Goal: Information Seeking & Learning: Learn about a topic

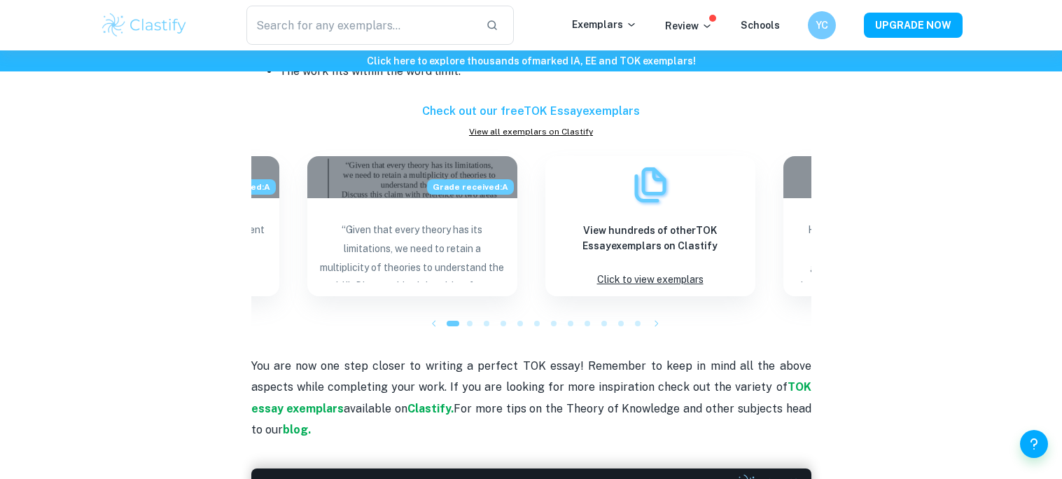
scroll to position [1042, 0]
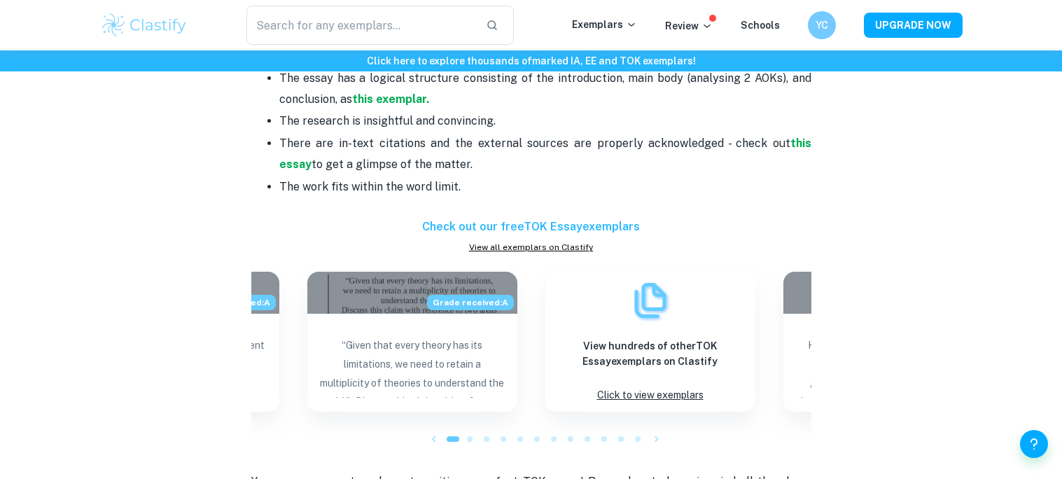
drag, startPoint x: 233, startPoint y: 257, endPoint x: 541, endPoint y: 161, distance: 322.5
click at [541, 161] on p "There are in-text citations and the external sources are properly acknowledged …" at bounding box center [545, 154] width 532 height 43
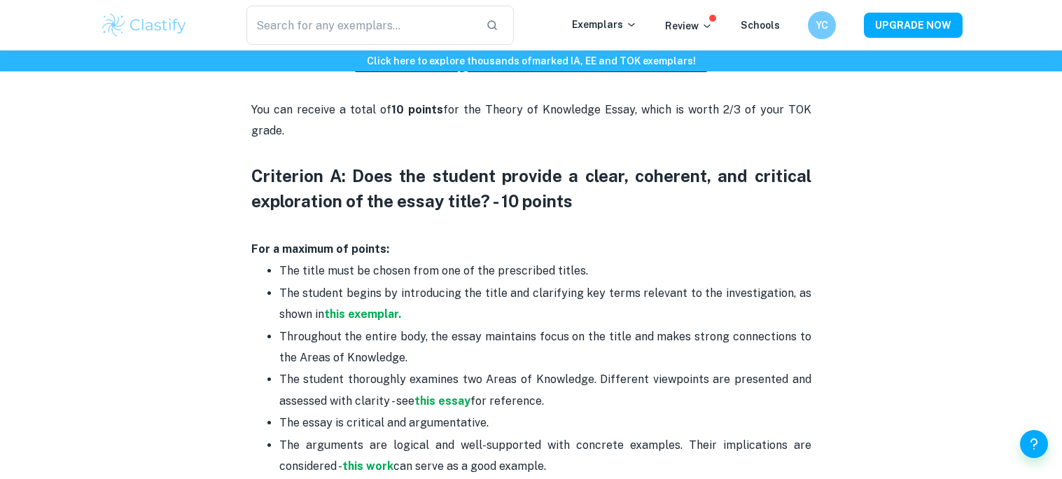
scroll to position [603, 0]
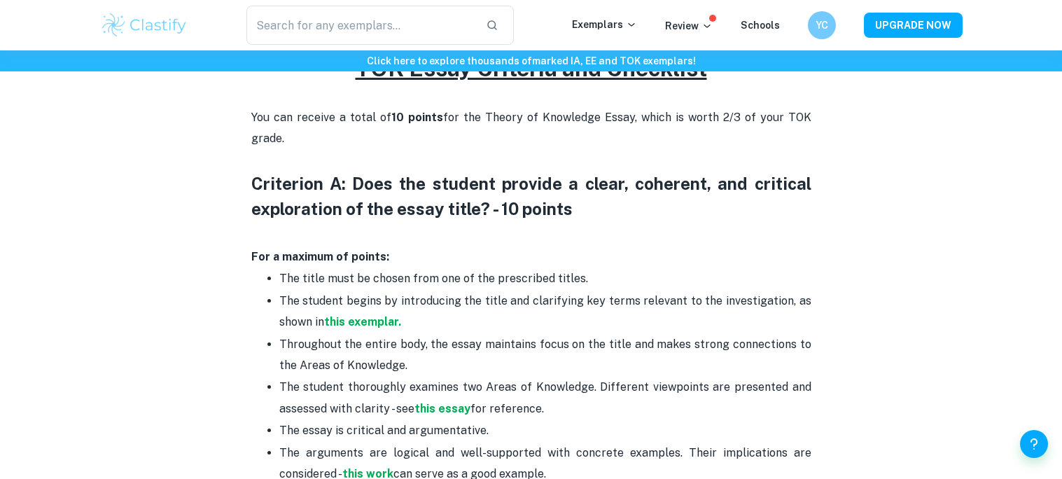
drag, startPoint x: 479, startPoint y: 176, endPoint x: 258, endPoint y: 164, distance: 222.1
click at [258, 164] on div "Are you looking for tips on how to improve your TOK Essay? You are in the right…" at bounding box center [531, 481] width 560 height 1029
copy div "Criterion A: Does the student provide a clear, coherent, and critical explorati…"
click at [754, 281] on p "The title must be chosen from one of the prescribed titles." at bounding box center [545, 278] width 532 height 21
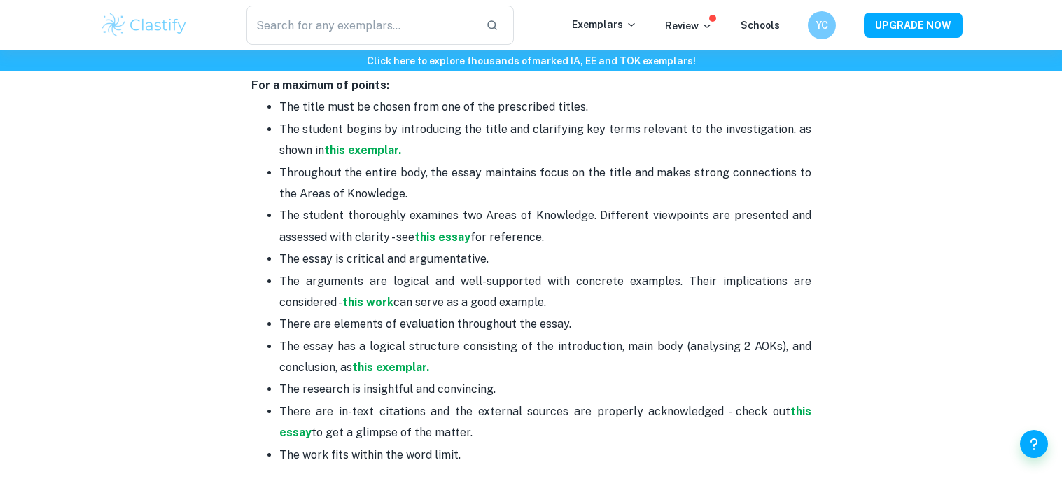
scroll to position [777, 0]
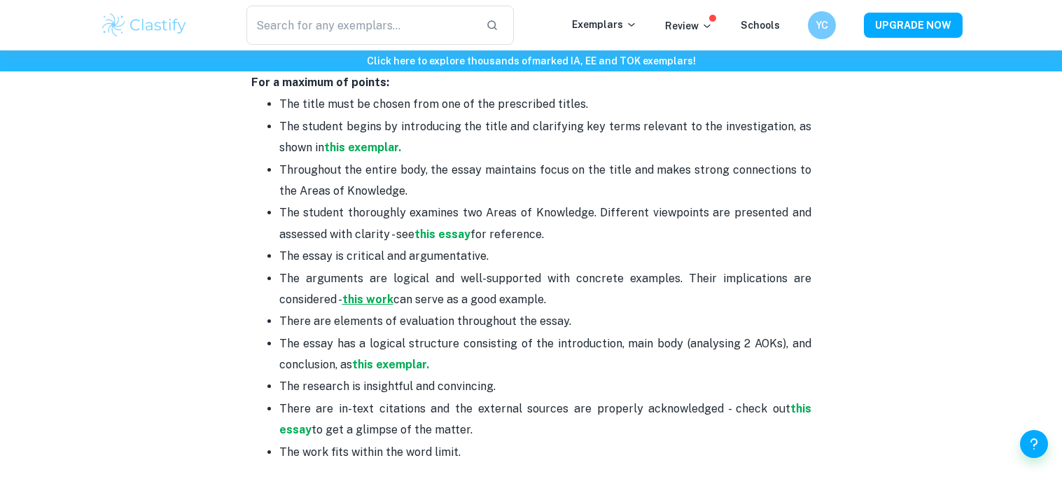
click at [386, 295] on strong "this work" at bounding box center [367, 299] width 51 height 13
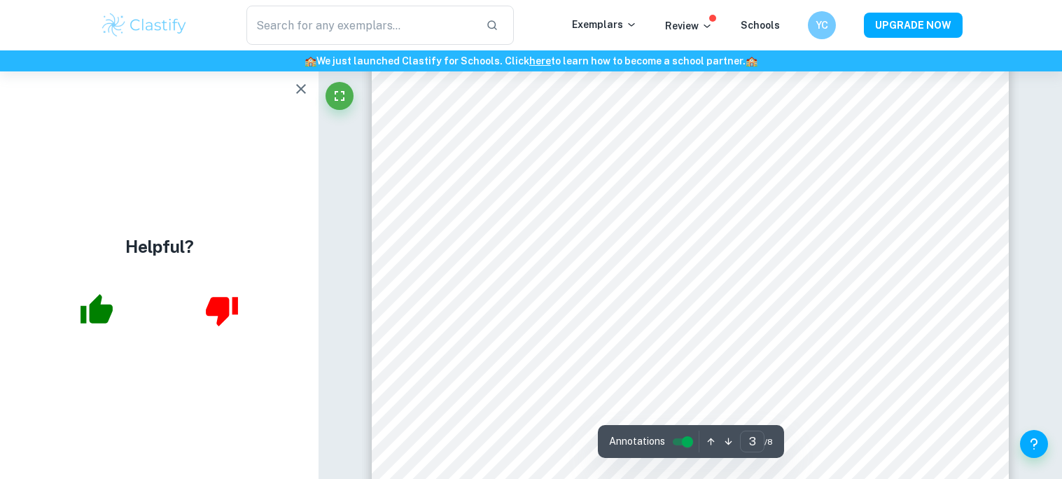
scroll to position [2211, 0]
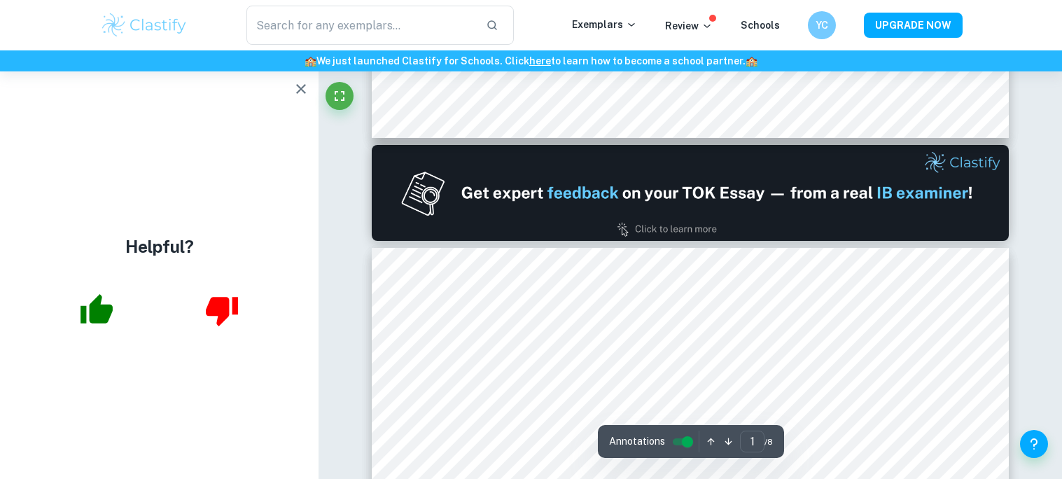
type input "2"
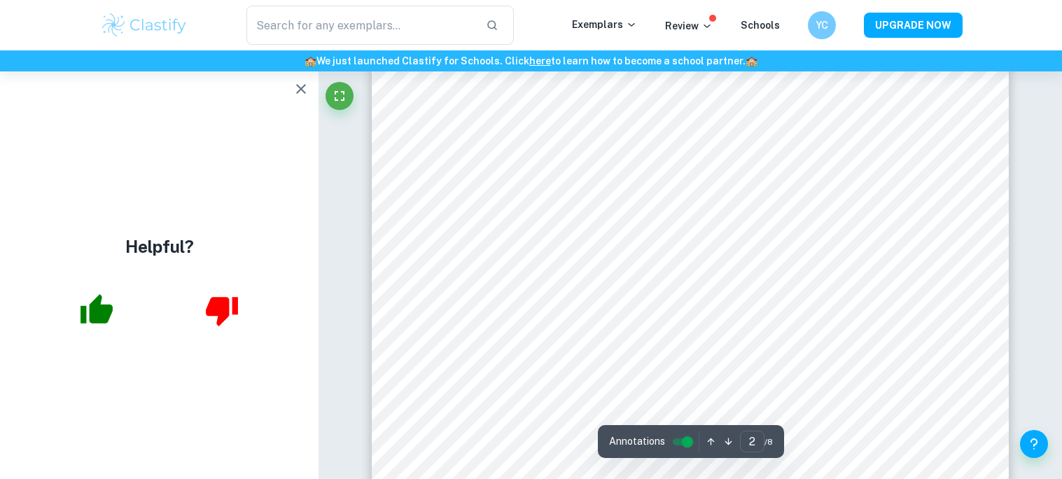
scroll to position [1039, 0]
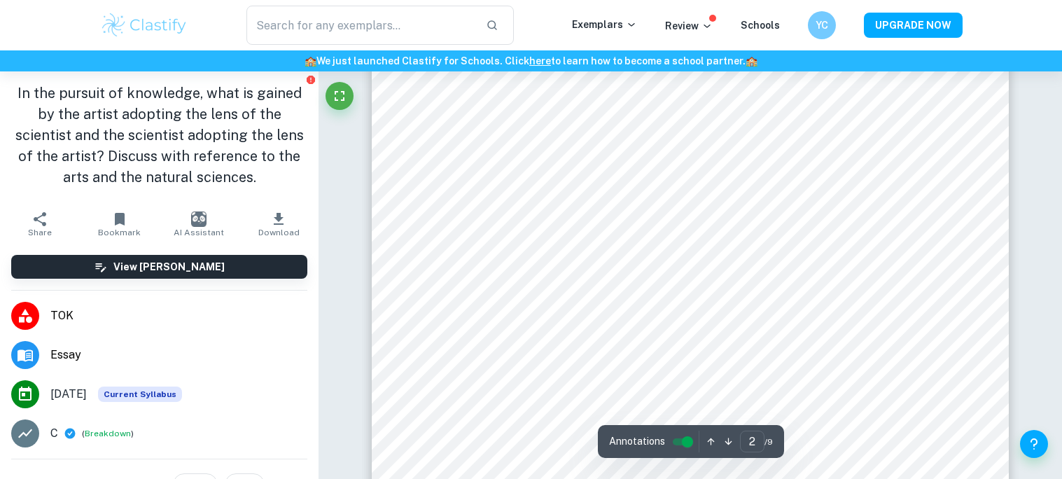
scroll to position [1011, 0]
type input "1"
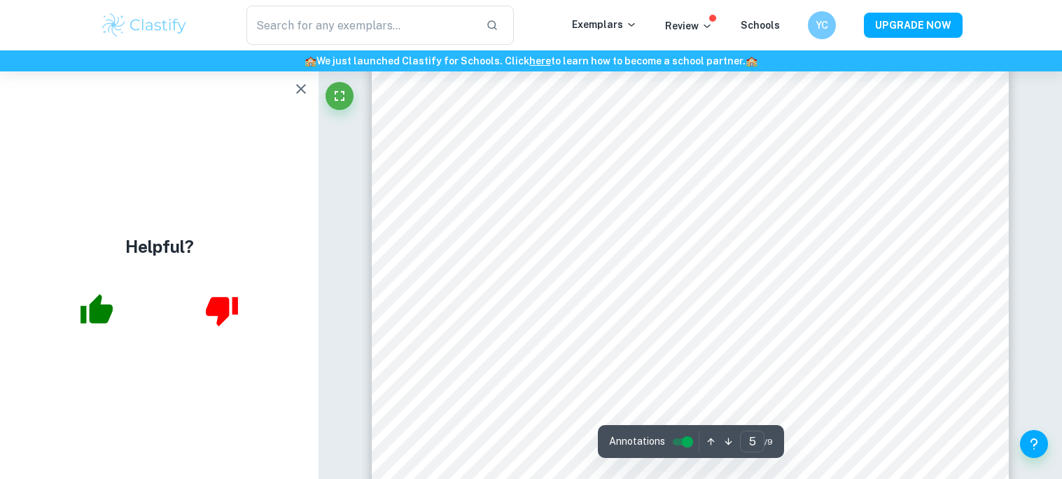
scroll to position [3922, 0]
